Goal: Information Seeking & Learning: Learn about a topic

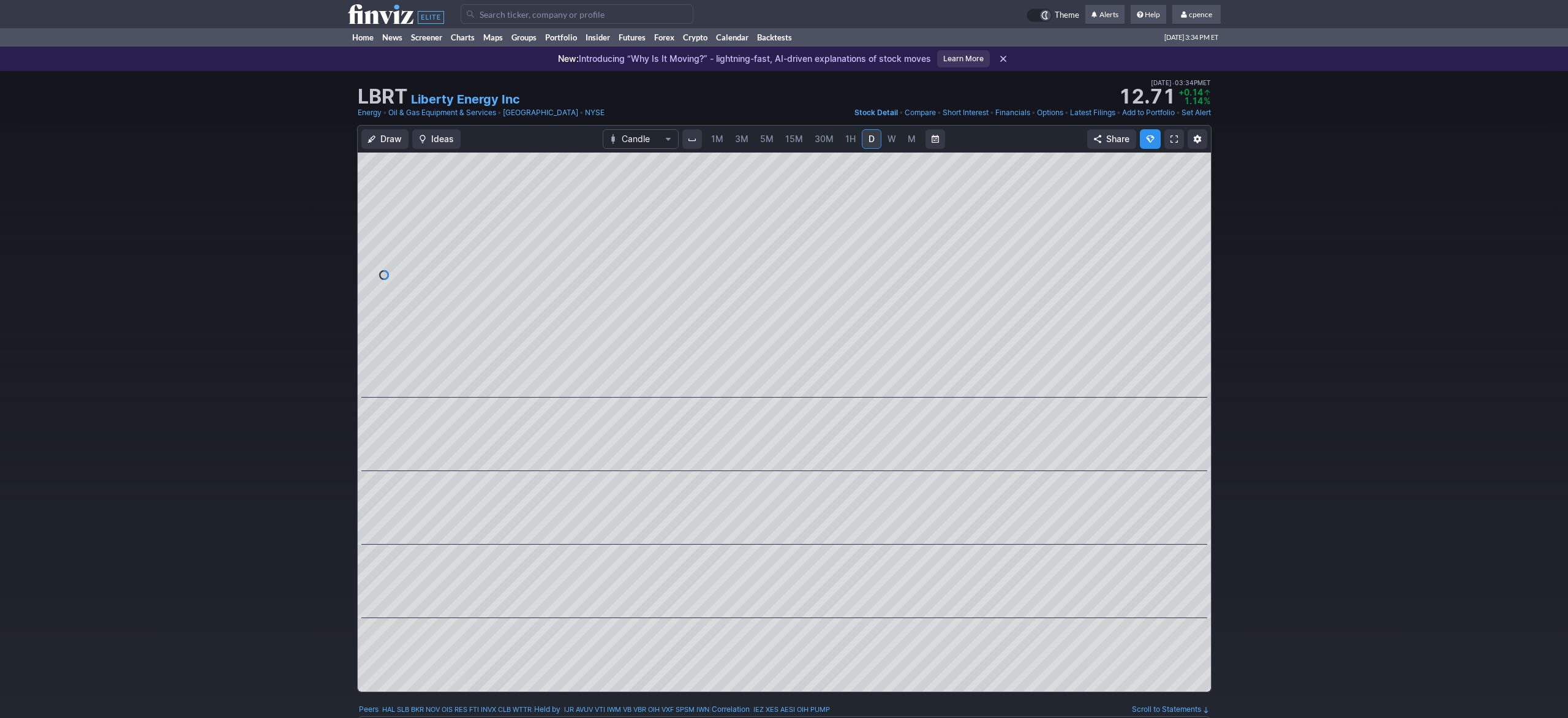
click at [358, 14] on use at bounding box center [396, 14] width 97 height 20
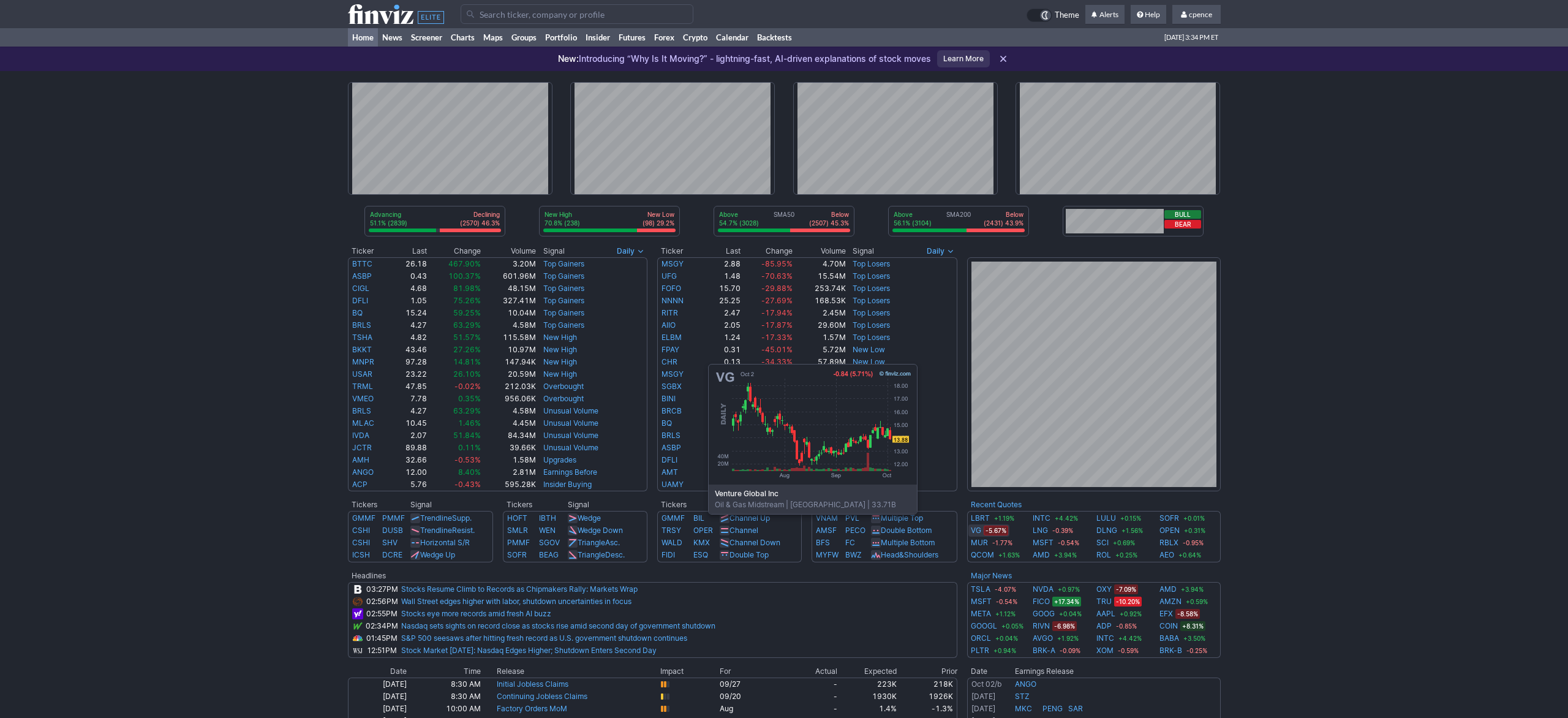
click at [972, 533] on link "VG" at bounding box center [976, 530] width 10 height 12
